Goal: Transaction & Acquisition: Obtain resource

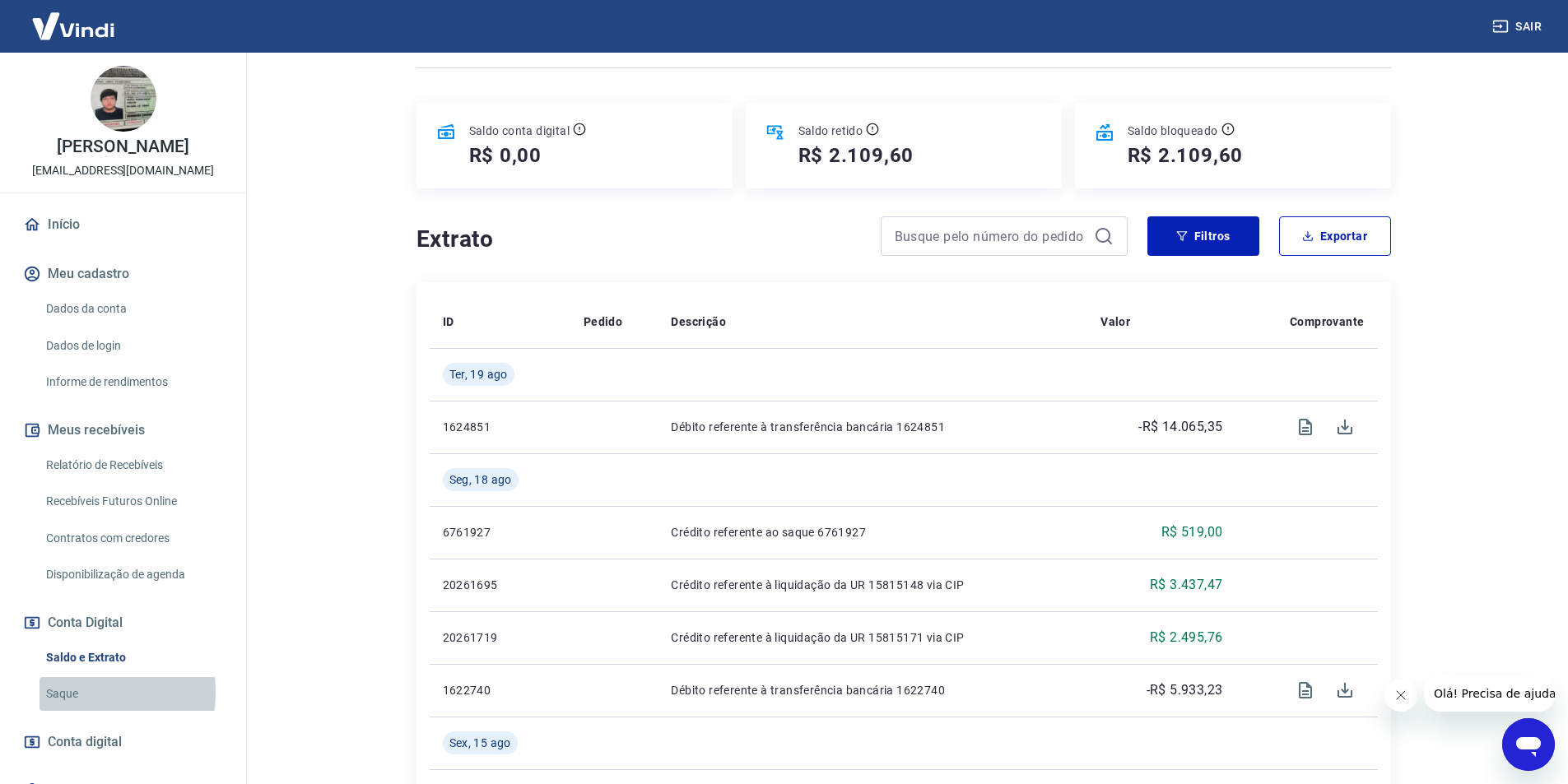
click at [67, 693] on link "Saque" at bounding box center [133, 693] width 187 height 33
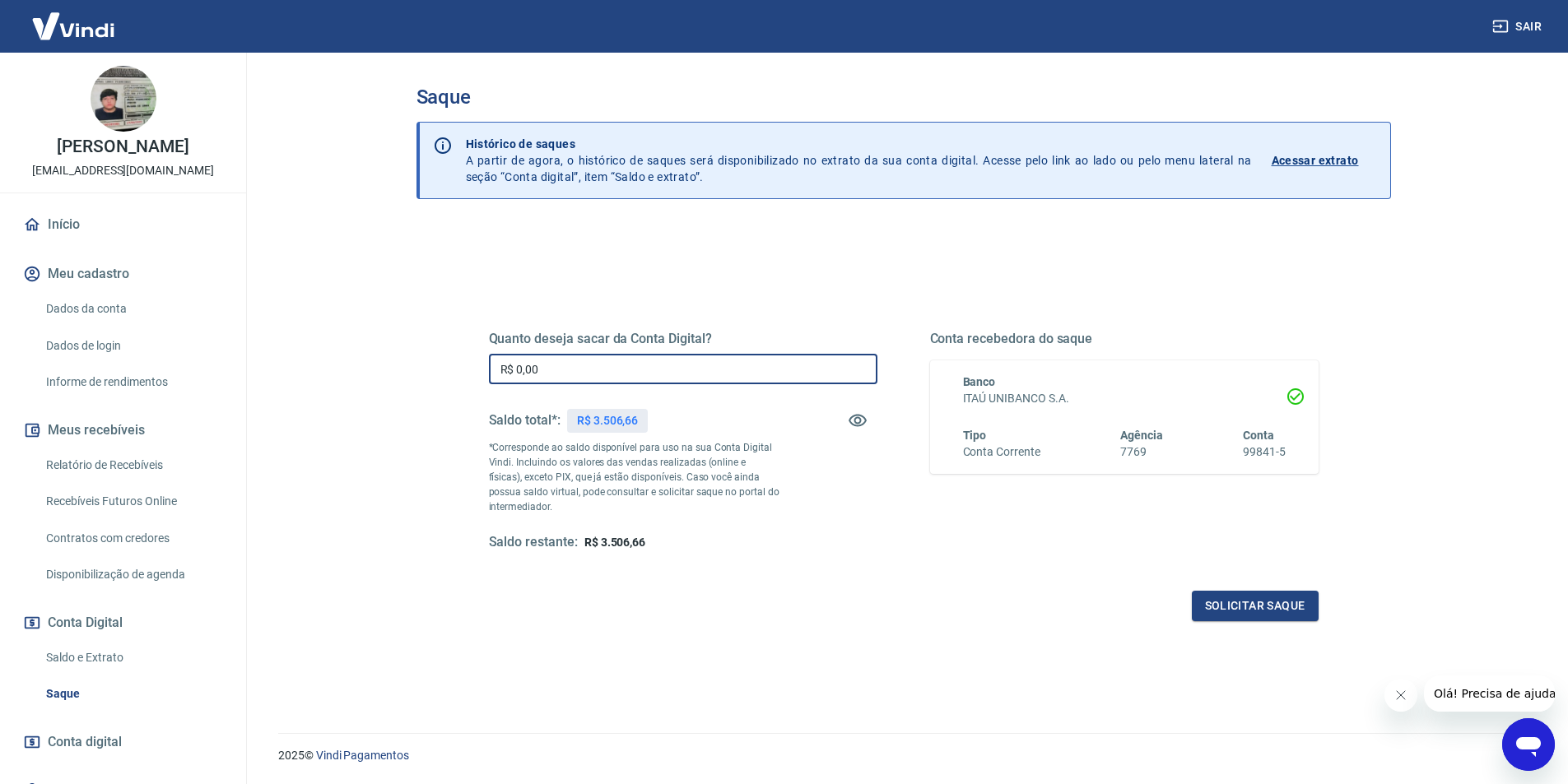
drag, startPoint x: 557, startPoint y: 374, endPoint x: 464, endPoint y: 374, distance: 93.0
click at [464, 374] on div "Quanto deseja sacar da Conta Digital? R$ 0,00 ​ Saldo total*: R$ 3.506,66 *Corr…" at bounding box center [903, 449] width 909 height 383
type input "R$ 3.506,66"
click at [1272, 599] on button "Solicitar saque" at bounding box center [1255, 606] width 127 height 31
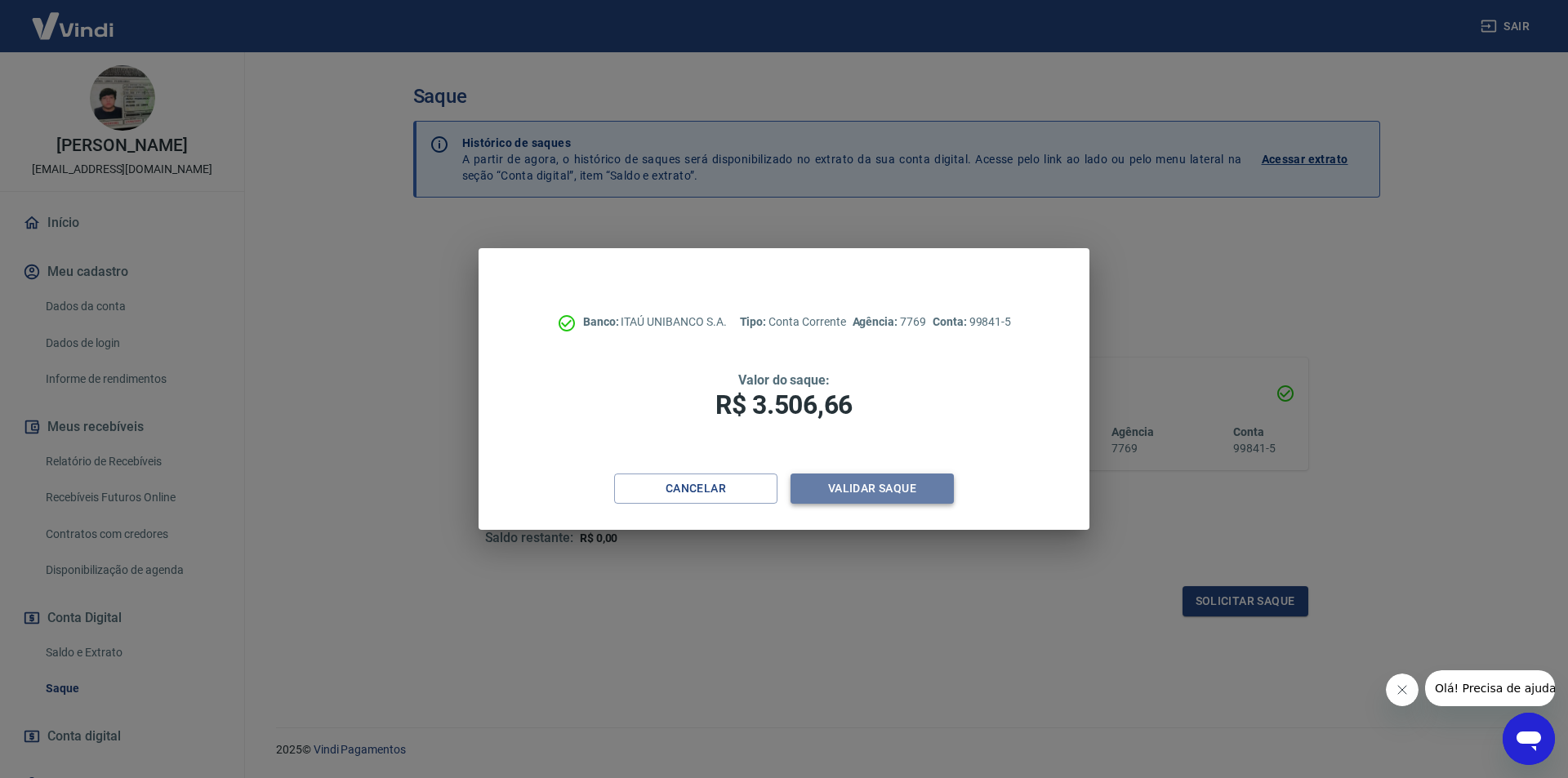
click at [898, 489] on button "Validar saque" at bounding box center [872, 489] width 164 height 30
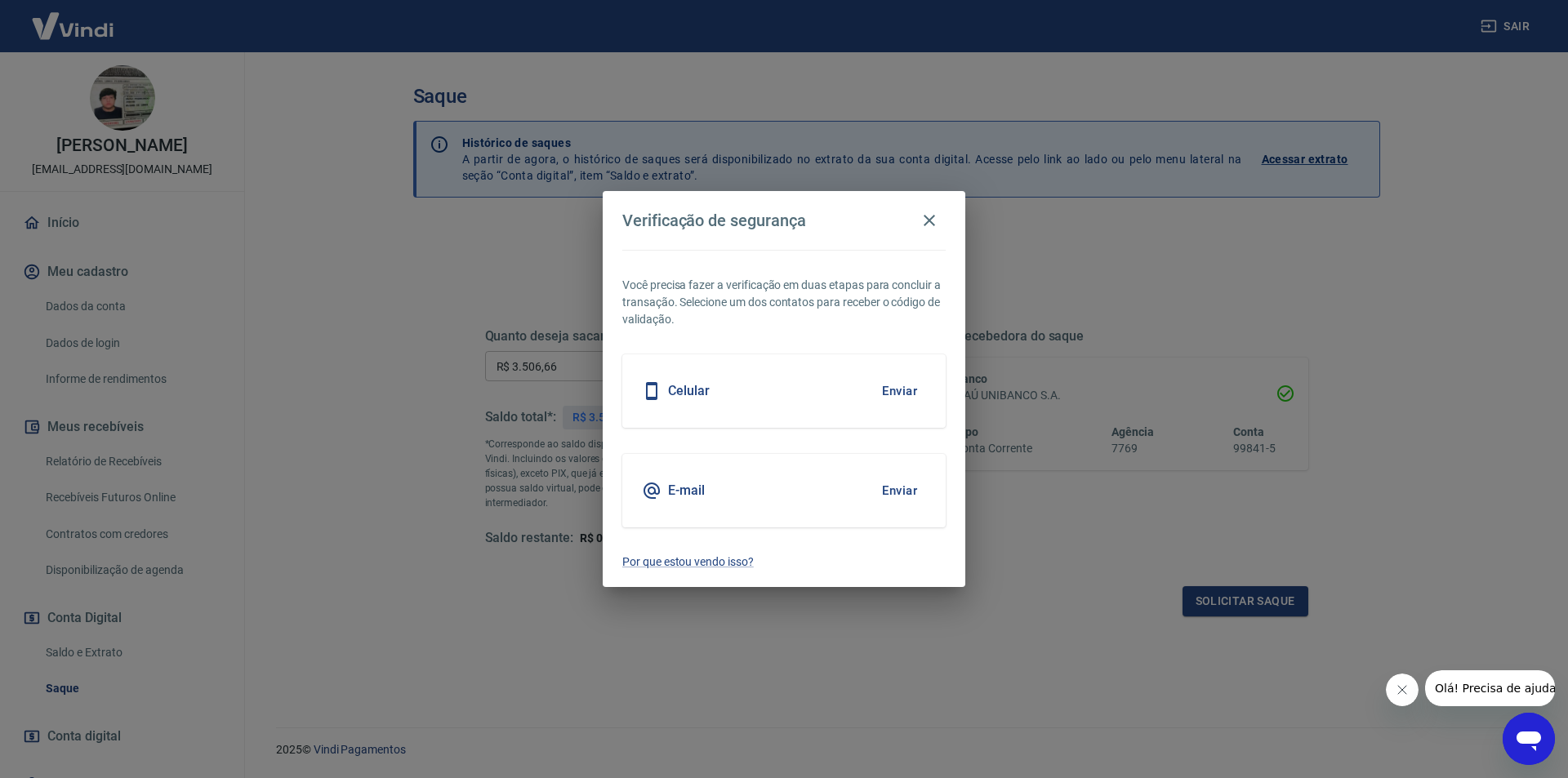
click at [901, 488] on button "Enviar" at bounding box center [899, 490] width 53 height 34
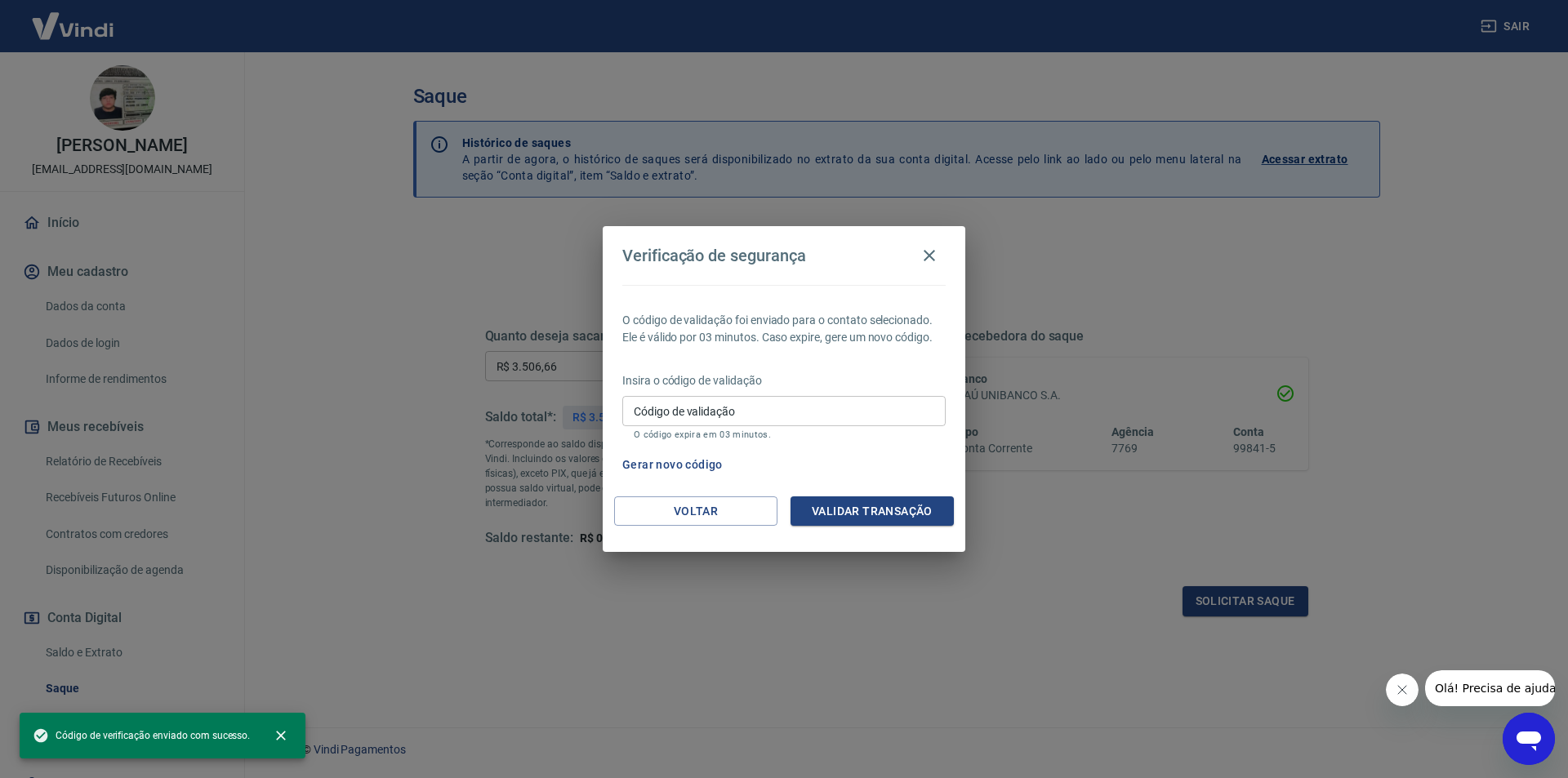
click at [704, 408] on input "Código de validação" at bounding box center [784, 411] width 323 height 30
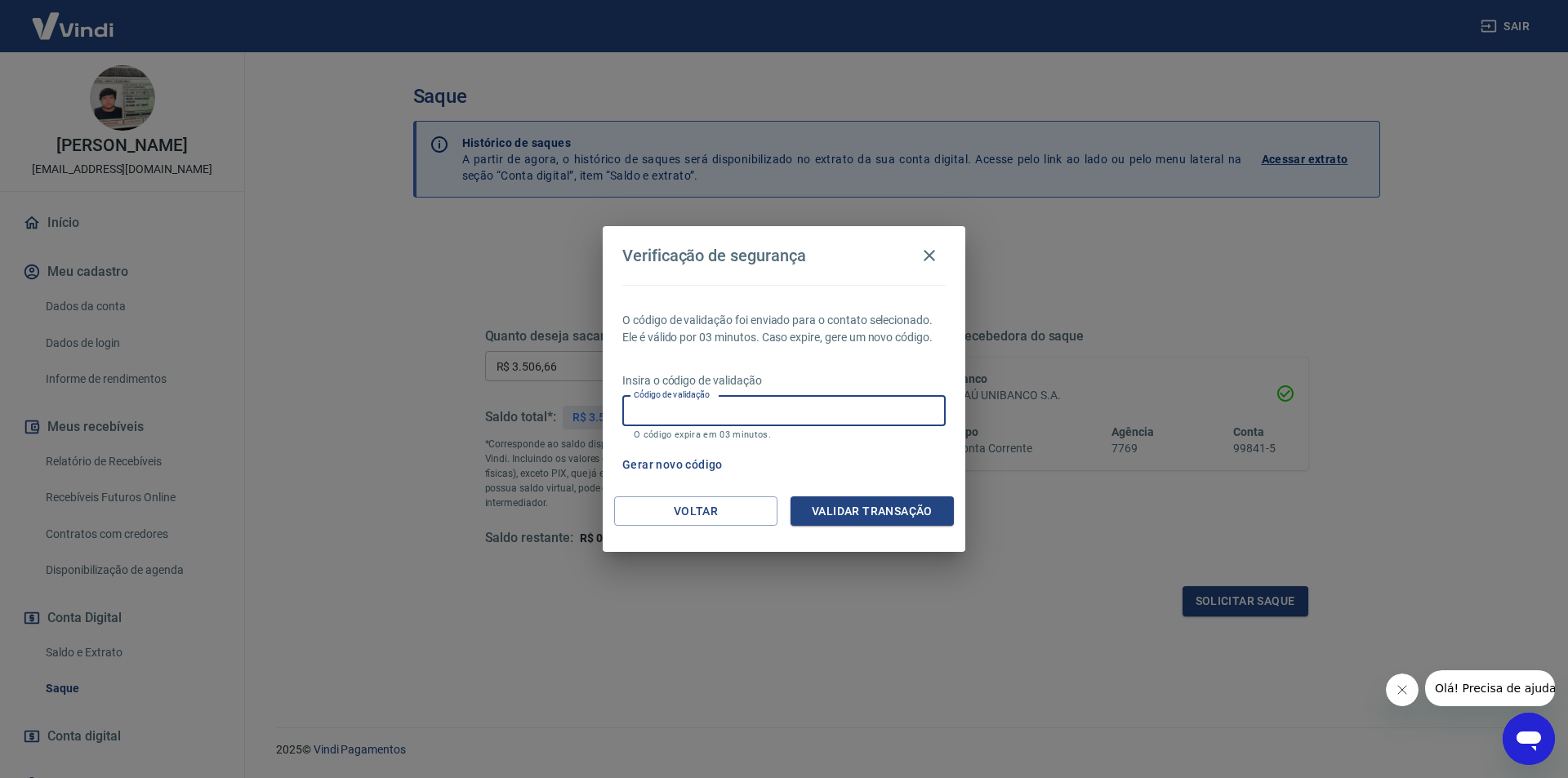
paste input "629491"
type input "629491"
click at [822, 518] on button "Validar transação" at bounding box center [872, 512] width 164 height 30
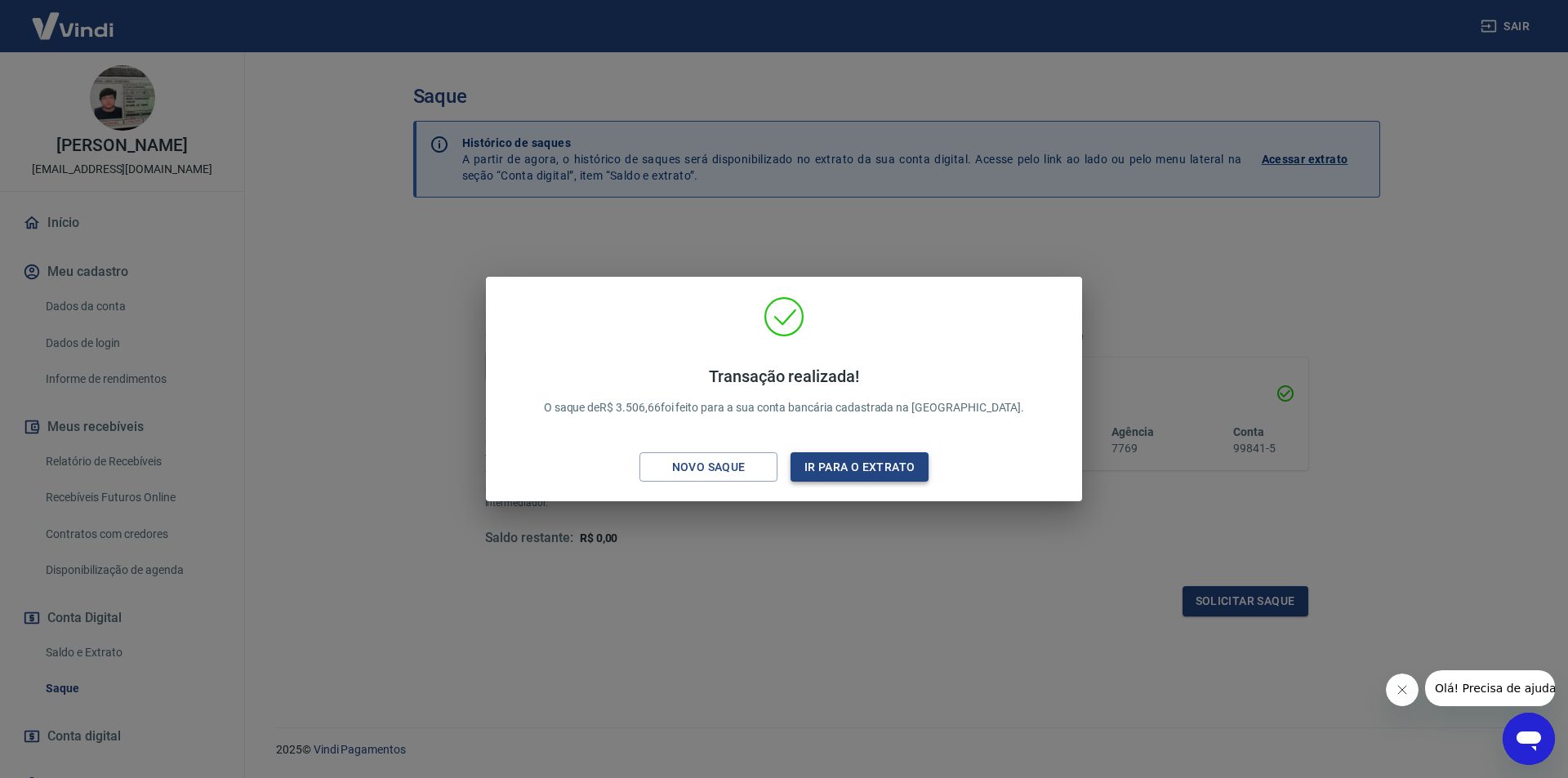
click at [851, 471] on button "Ir para o extrato" at bounding box center [859, 467] width 138 height 30
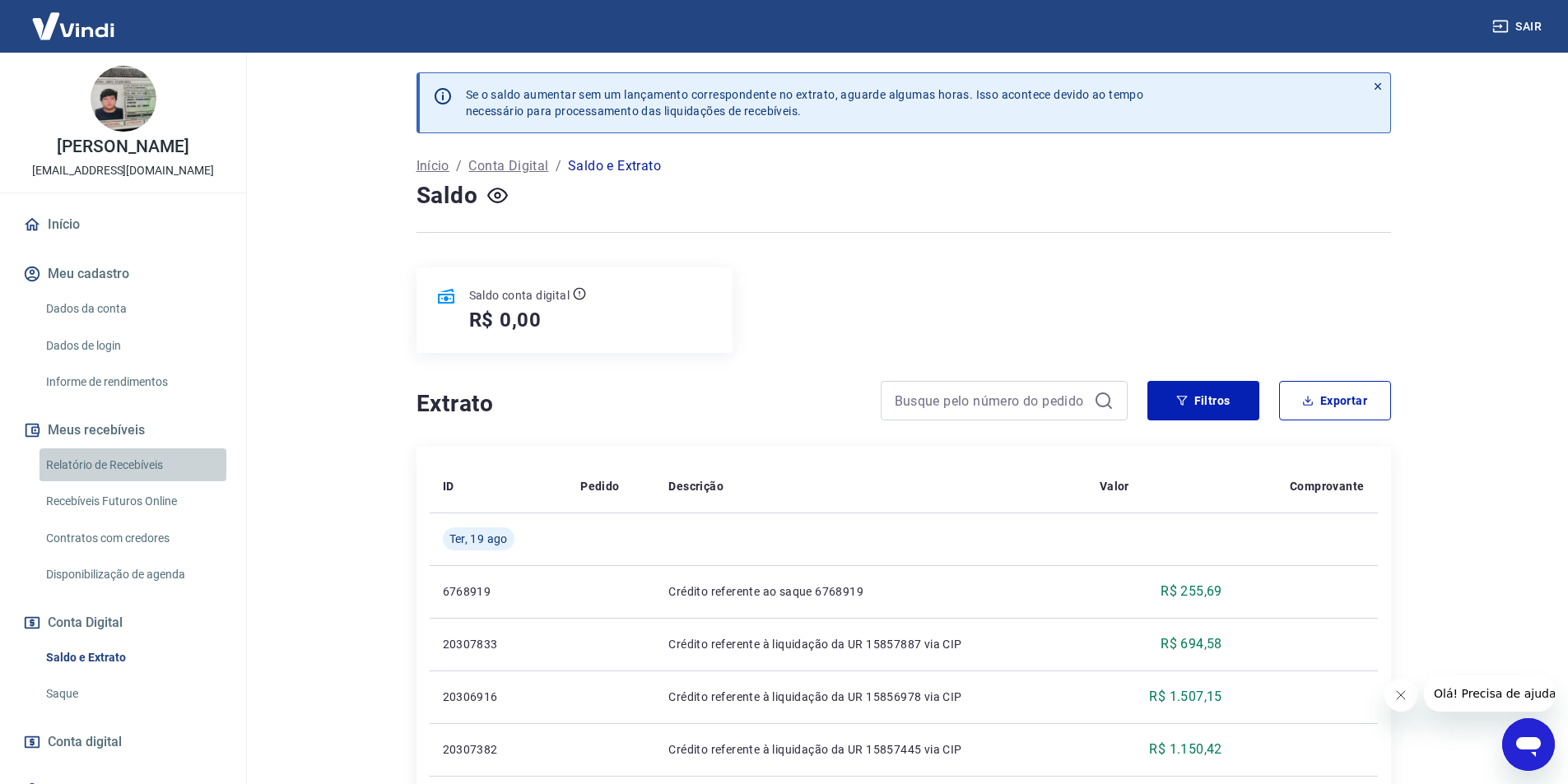
click at [150, 469] on link "Relatório de Recebíveis" at bounding box center [133, 464] width 187 height 33
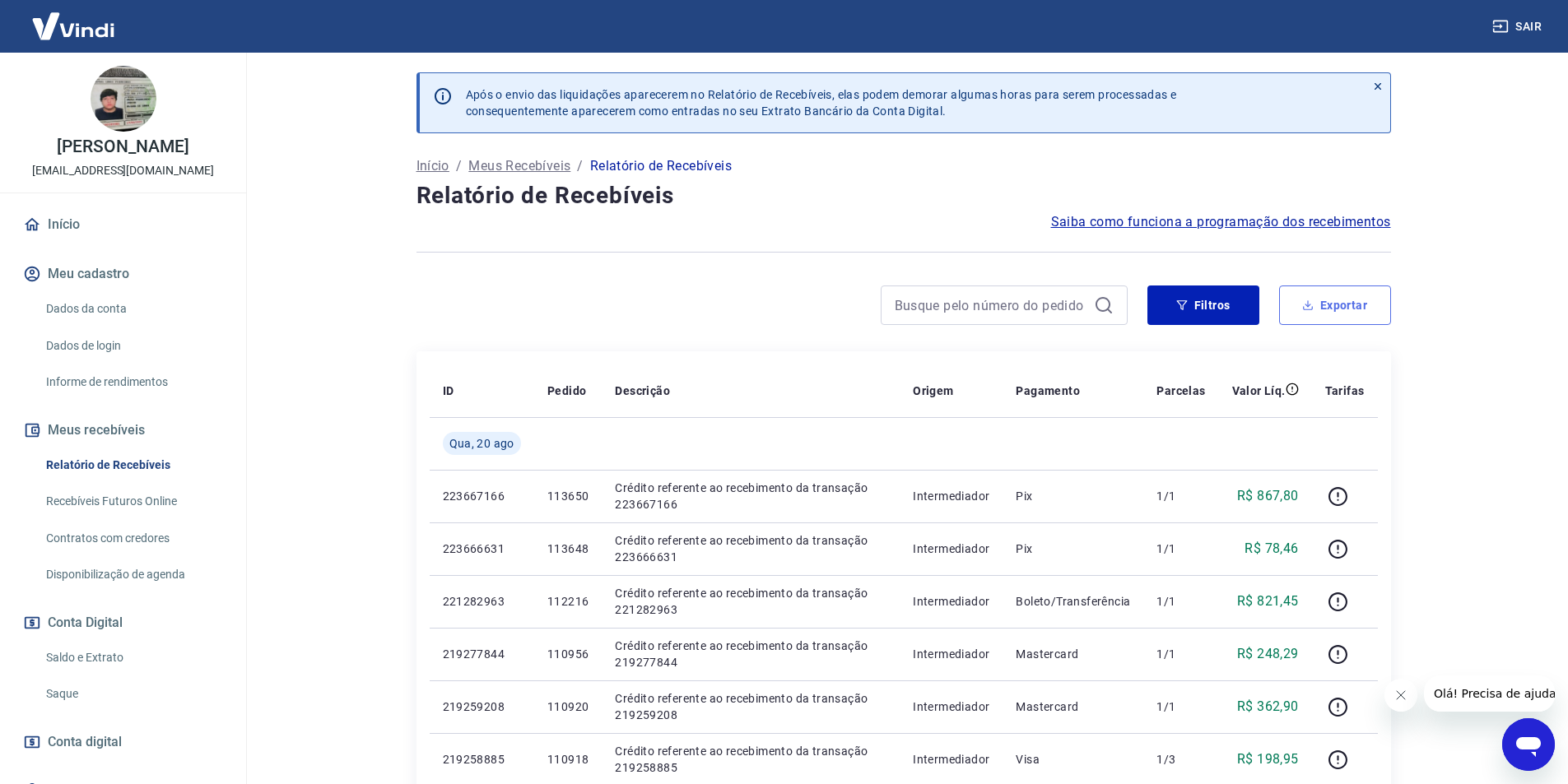
click at [1332, 304] on button "Exportar" at bounding box center [1336, 305] width 112 height 40
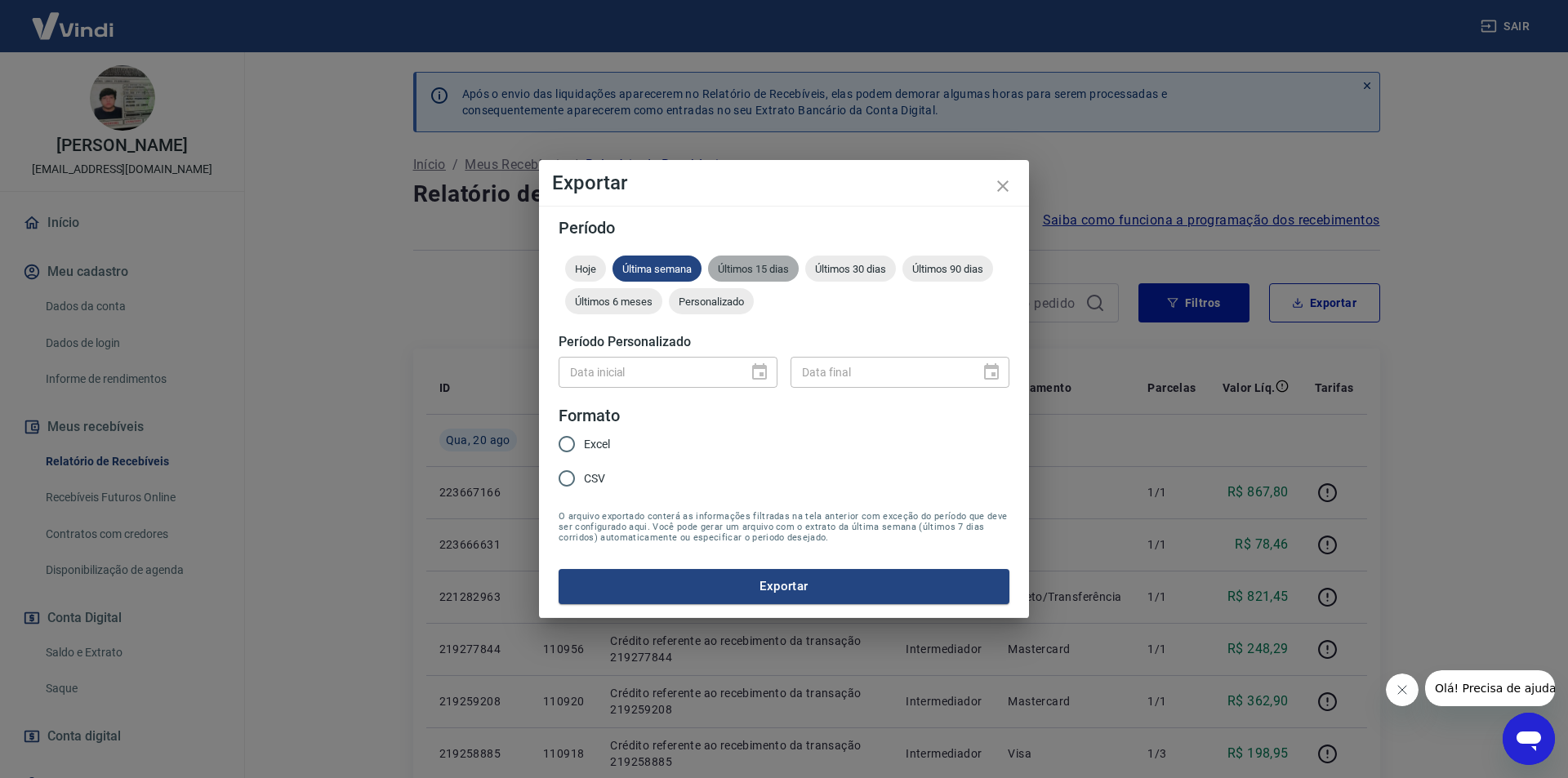
click at [769, 272] on span "Últimos 15 dias" at bounding box center [753, 269] width 90 height 13
click at [564, 442] on input "Excel" at bounding box center [566, 444] width 34 height 34
radio input "true"
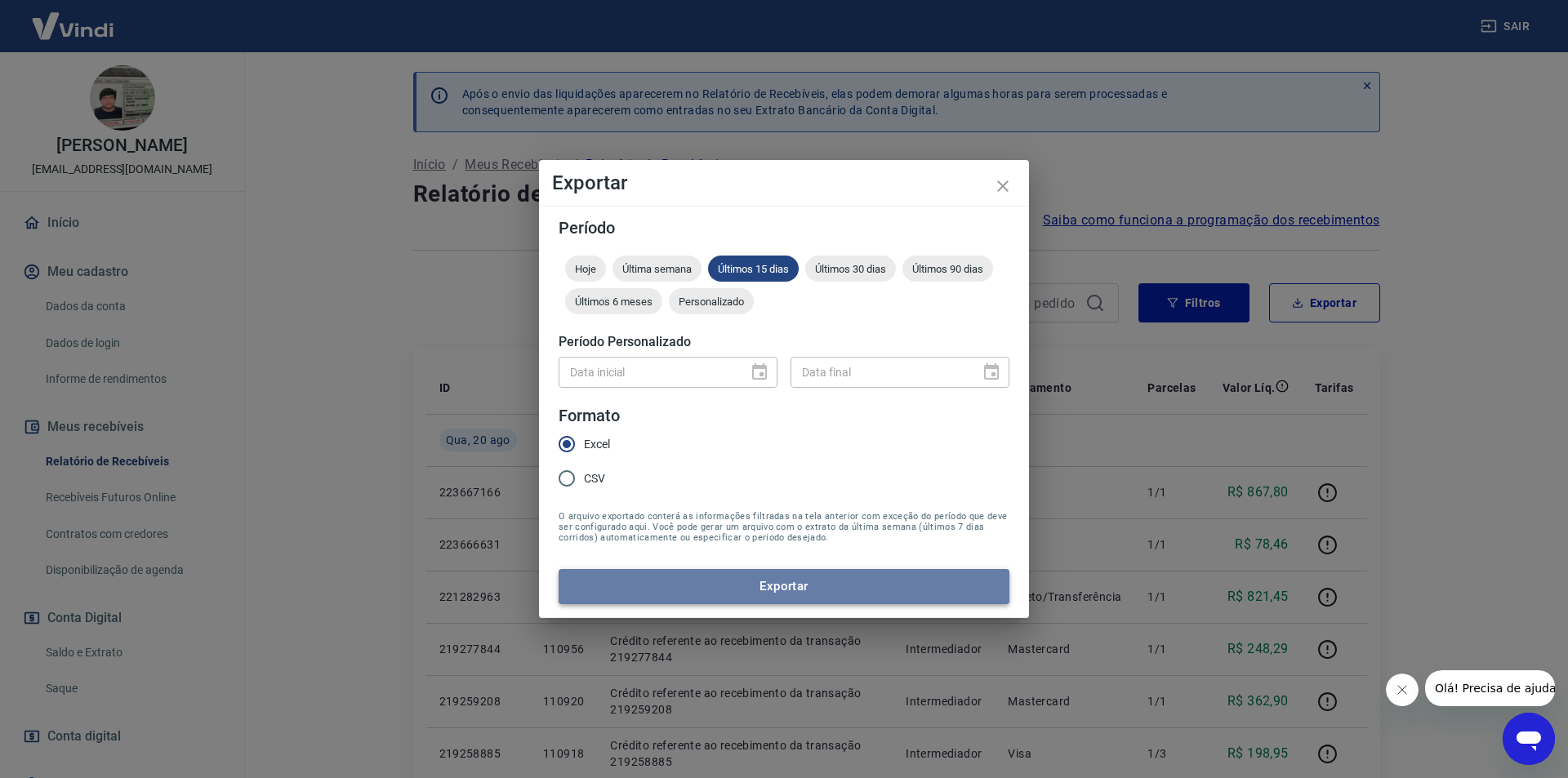
click at [650, 586] on button "Exportar" at bounding box center [784, 586] width 451 height 34
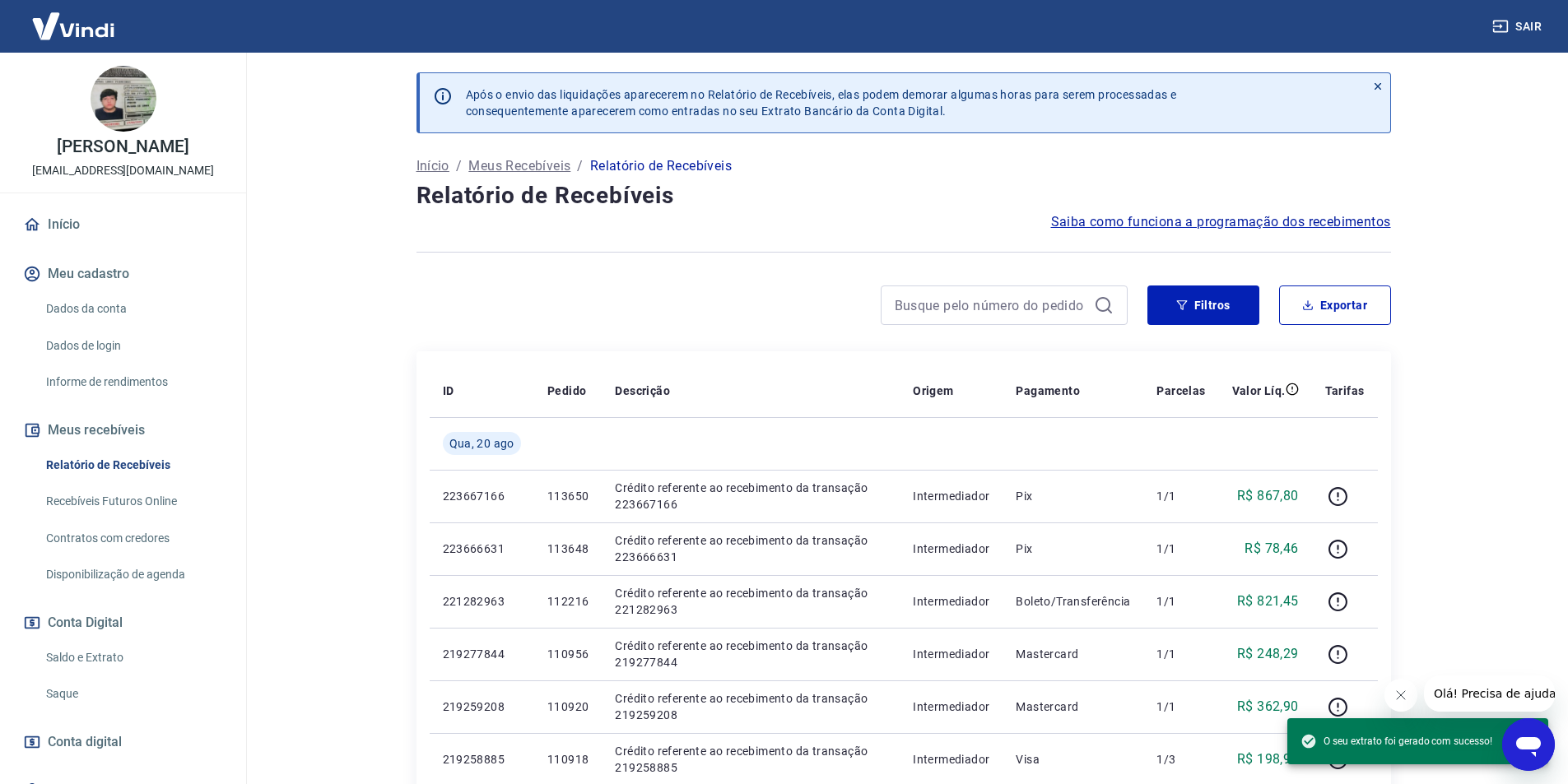
click at [77, 229] on link "Início" at bounding box center [122, 224] width 206 height 36
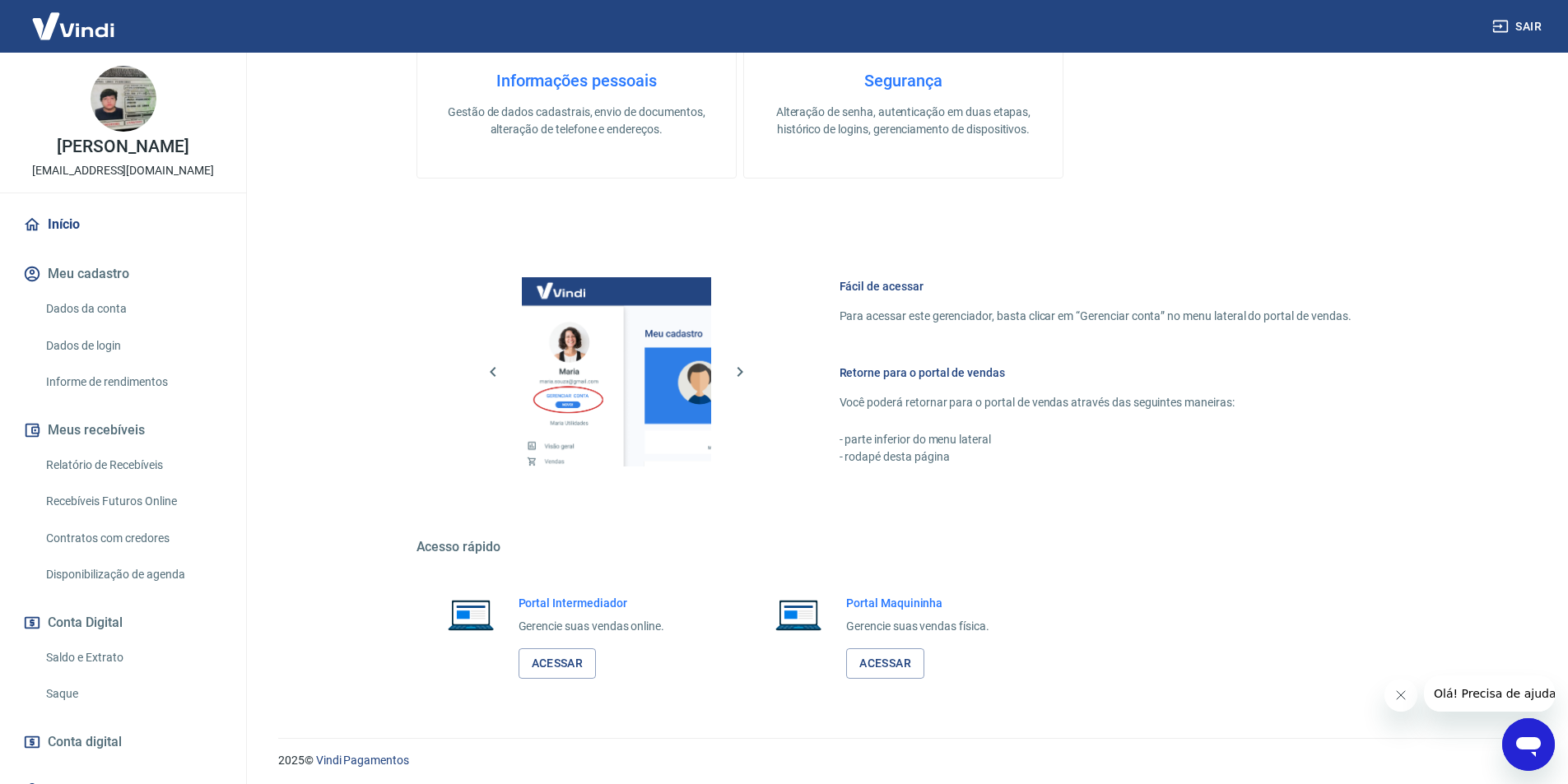
scroll to position [499, 0]
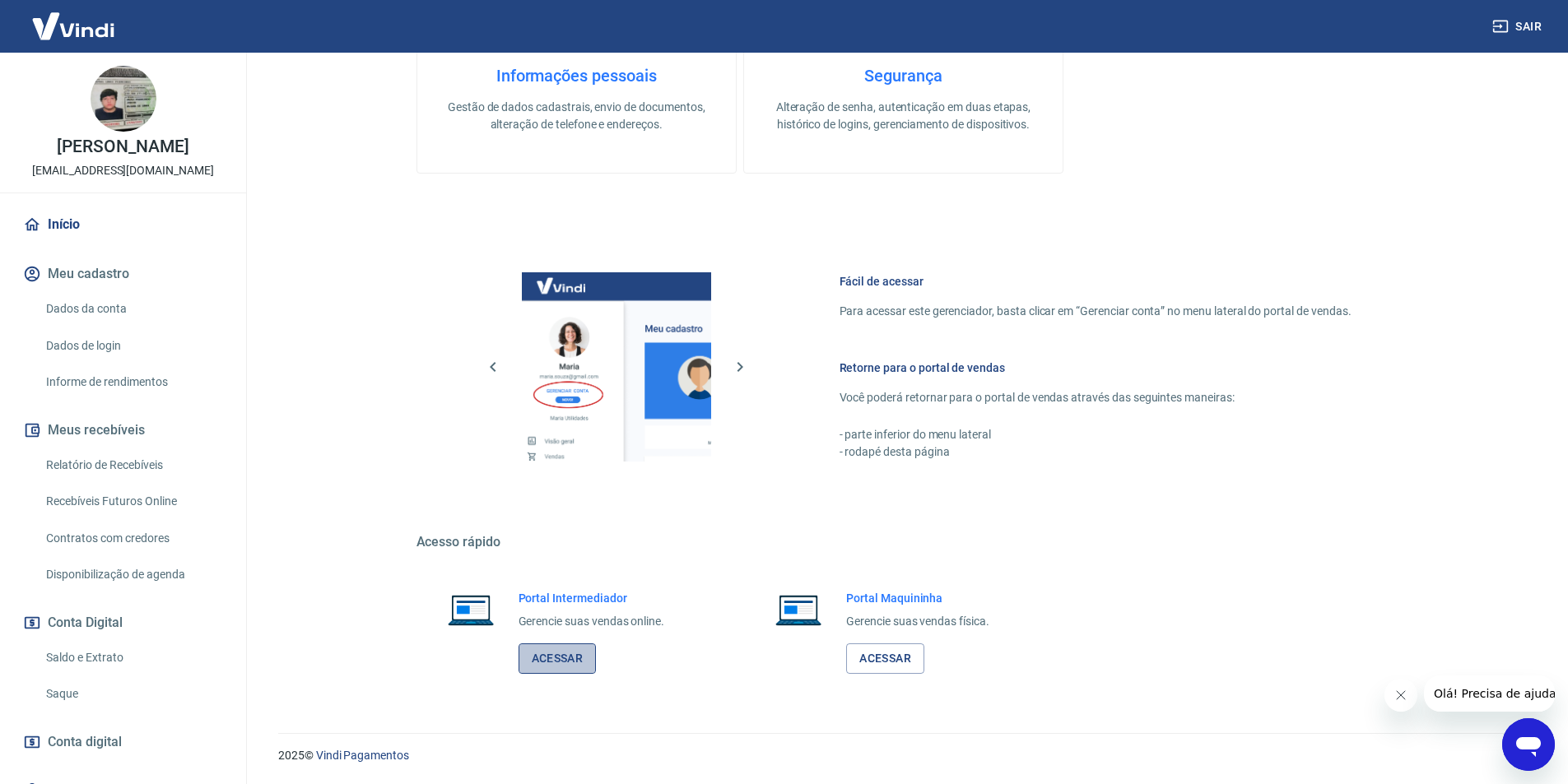
click at [558, 661] on link "Acessar" at bounding box center [557, 659] width 78 height 31
